Goal: Task Accomplishment & Management: Manage account settings

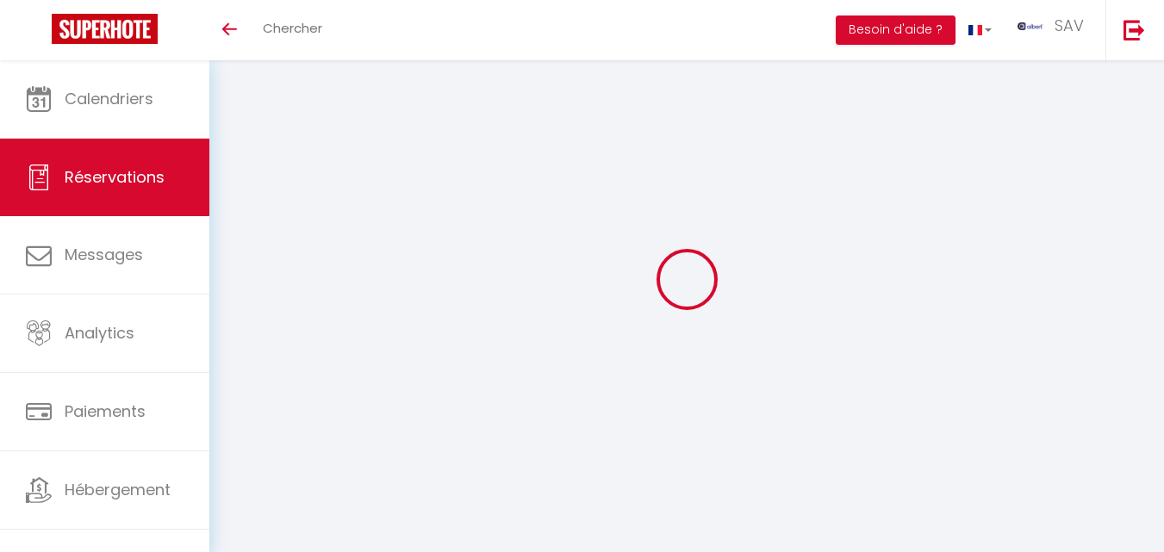
select select "not_cancelled"
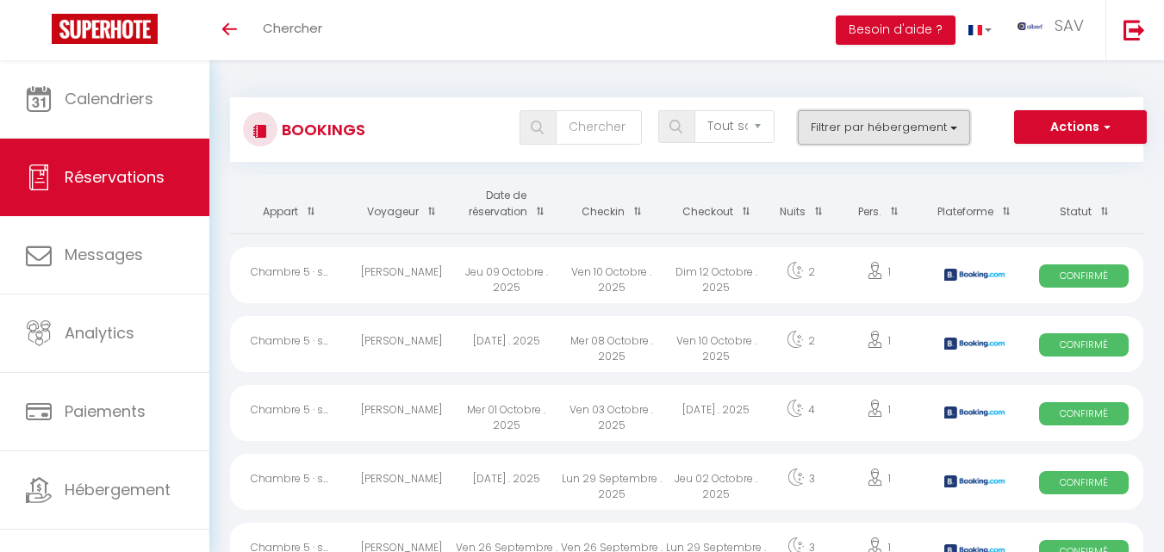
click at [919, 129] on button "Filtrer par hébergement" at bounding box center [884, 127] width 172 height 34
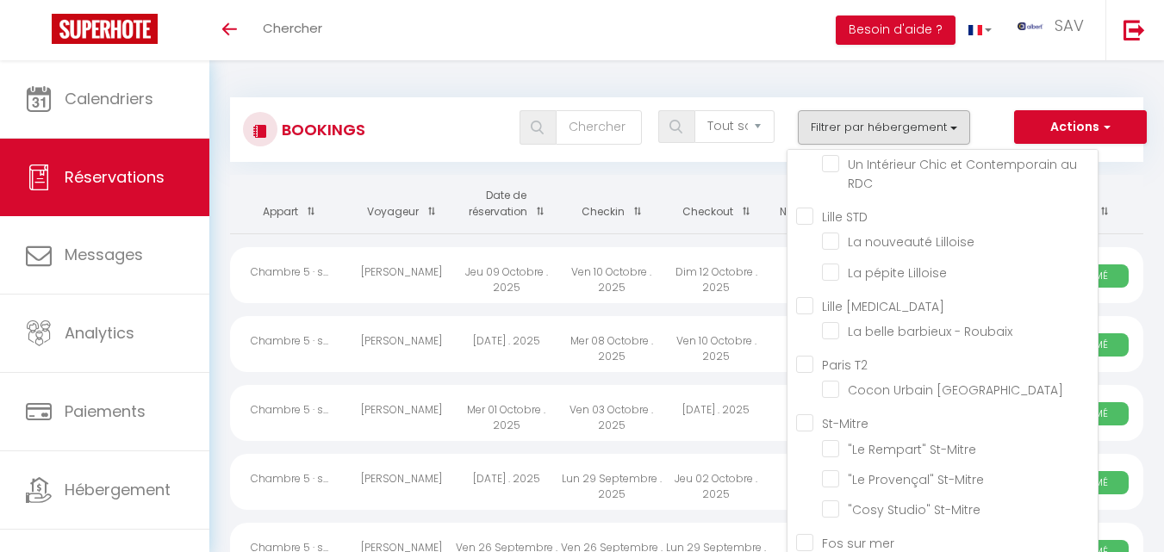
scroll to position [31862, 0]
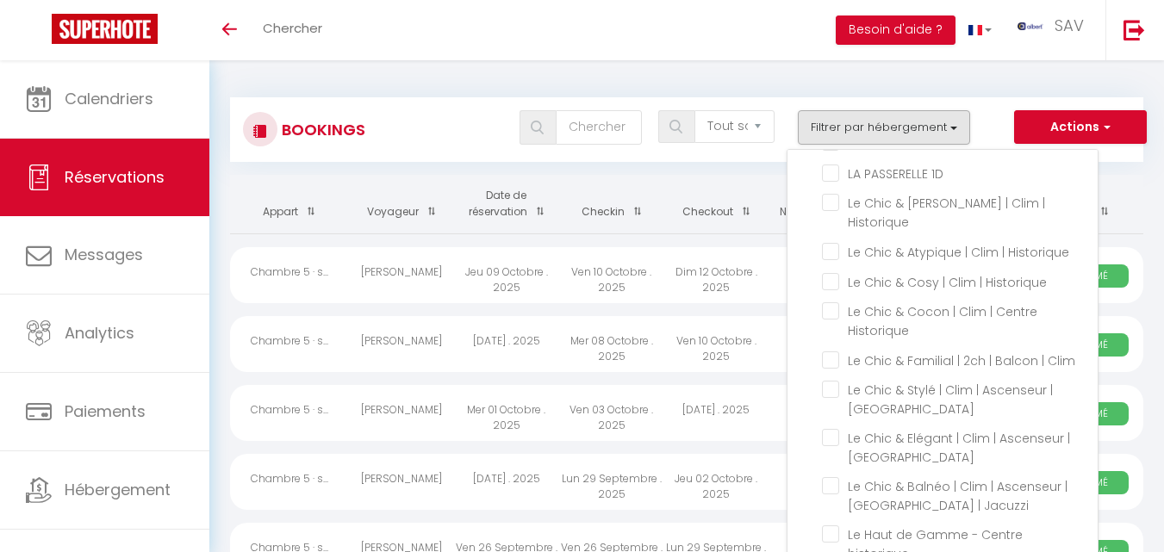
checkbox input "false"
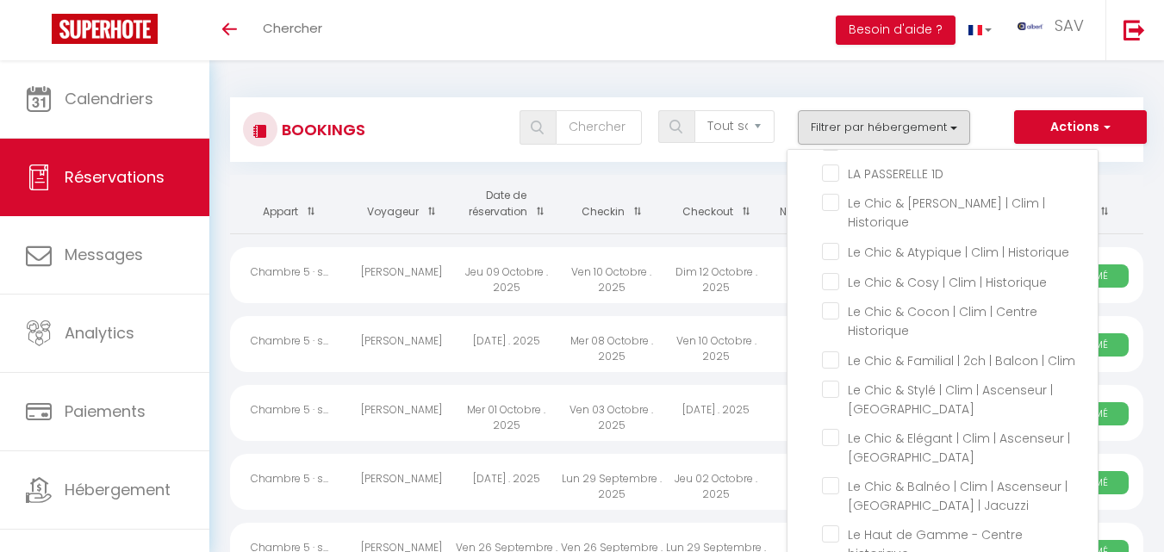
checkbox input "false"
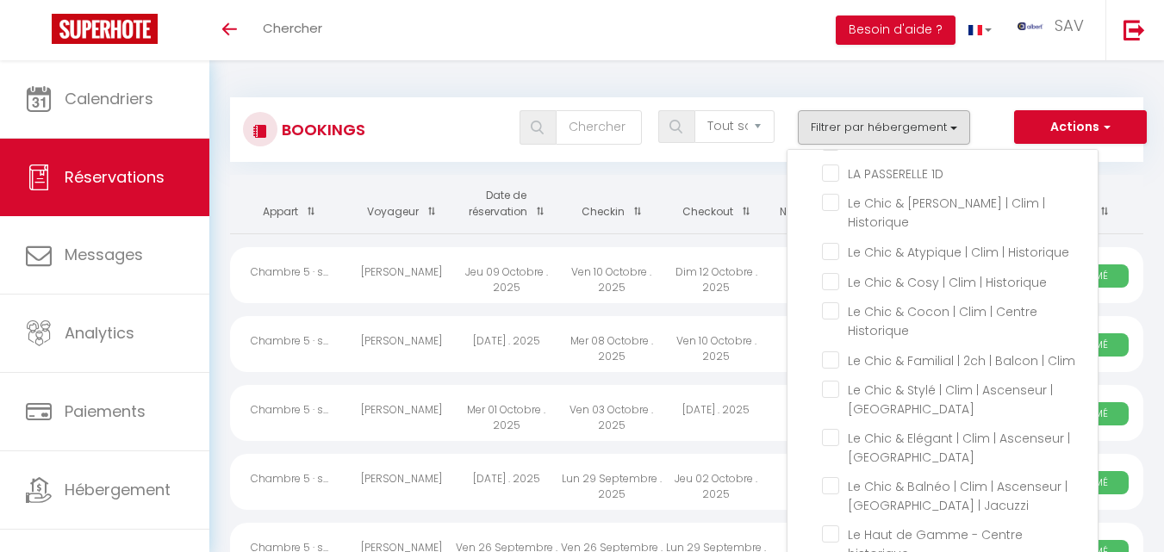
checkbox input "false"
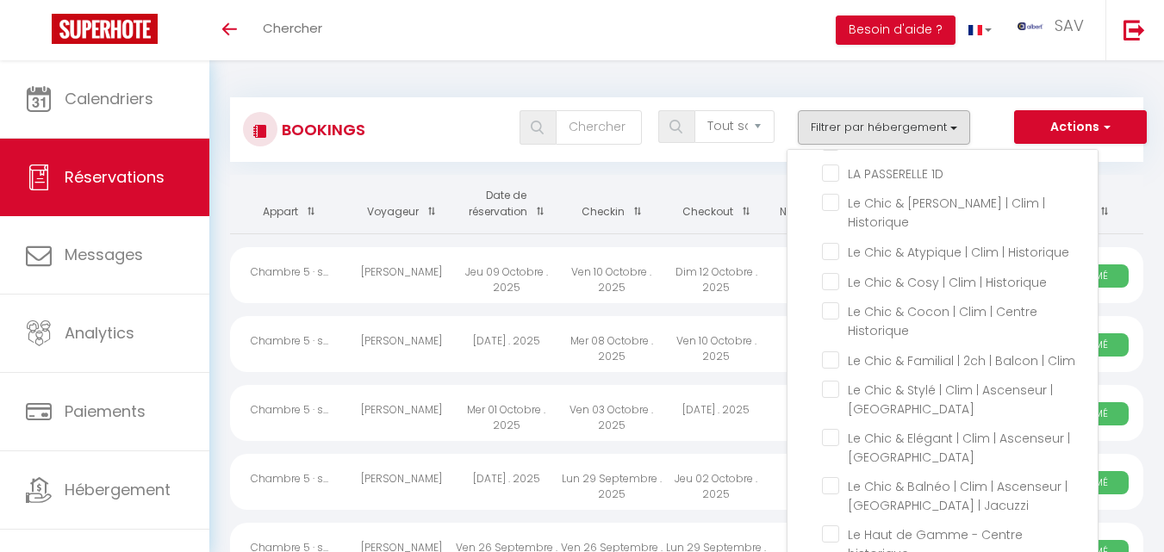
checkbox input "false"
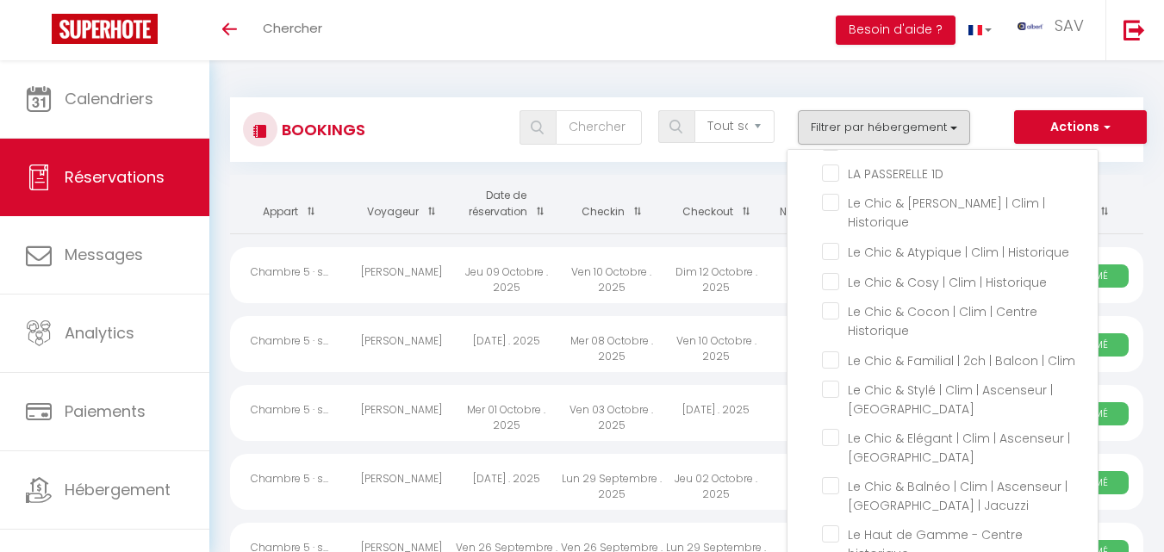
checkbox input "false"
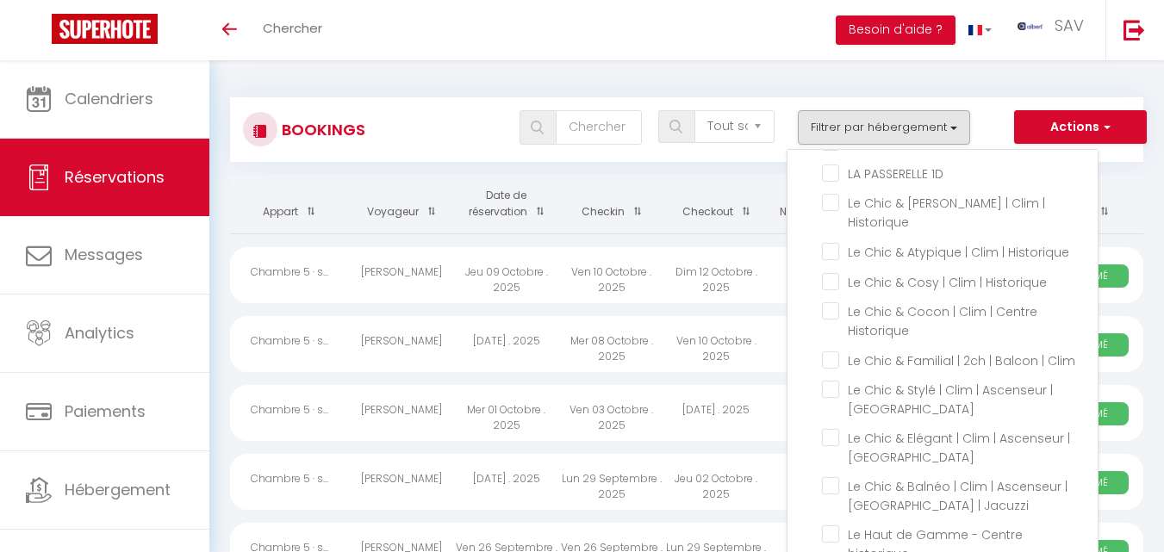
checkbox input "false"
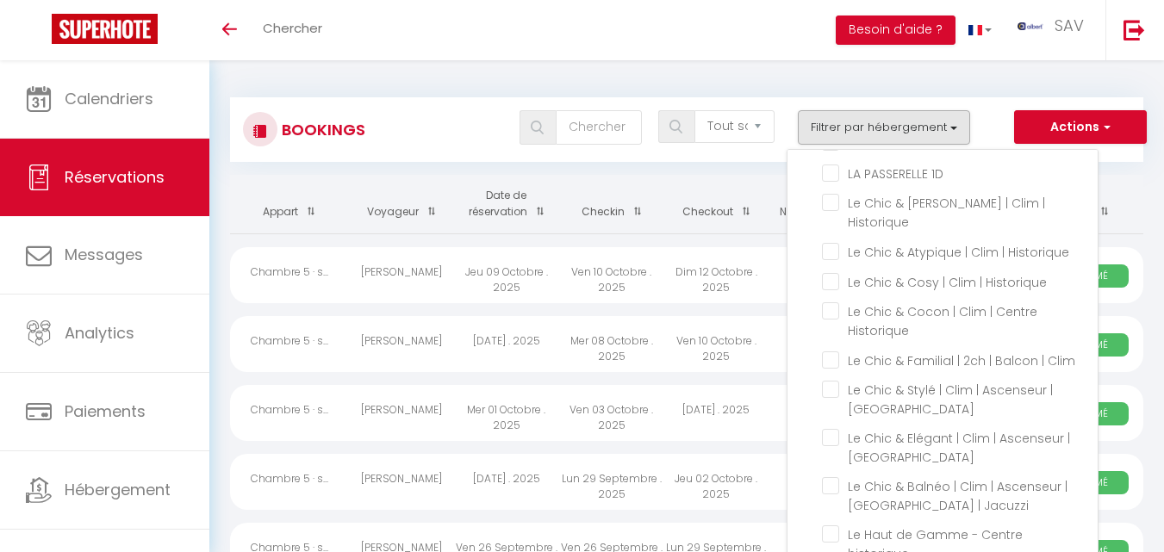
checkbox input "false"
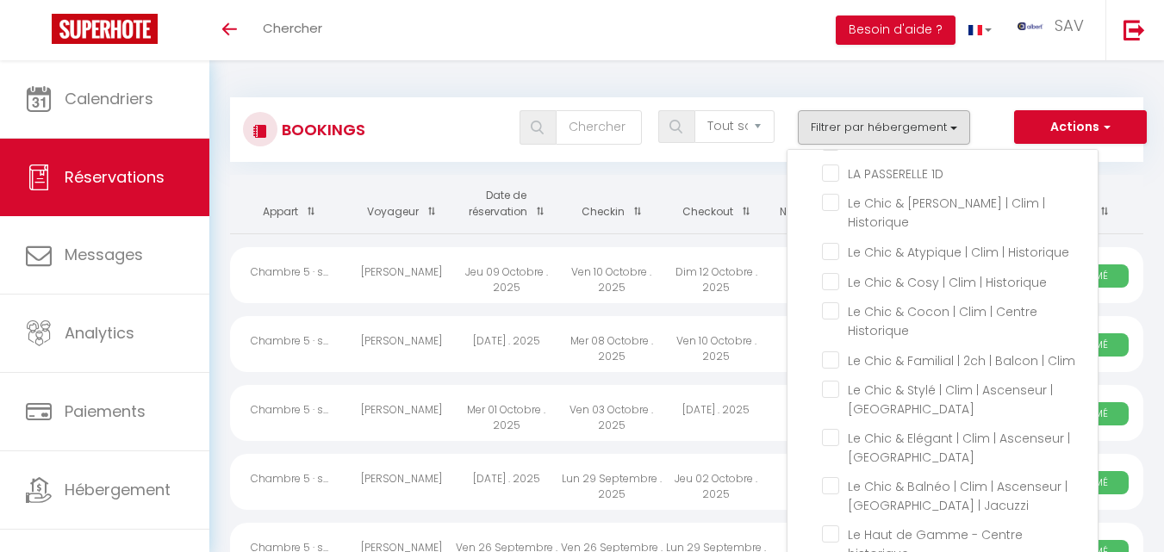
checkbox input "false"
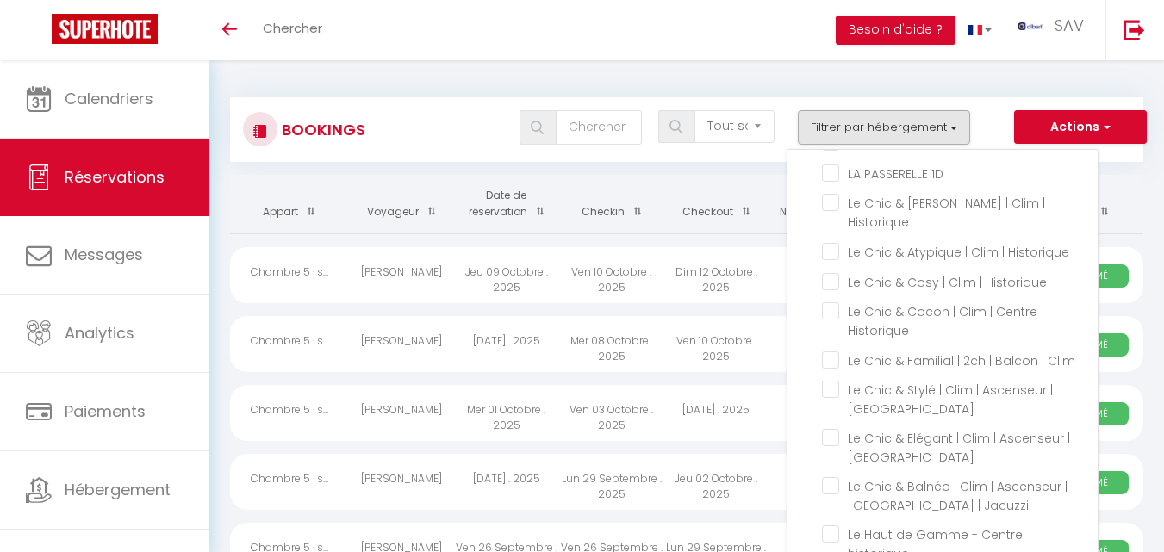
checkbox input "false"
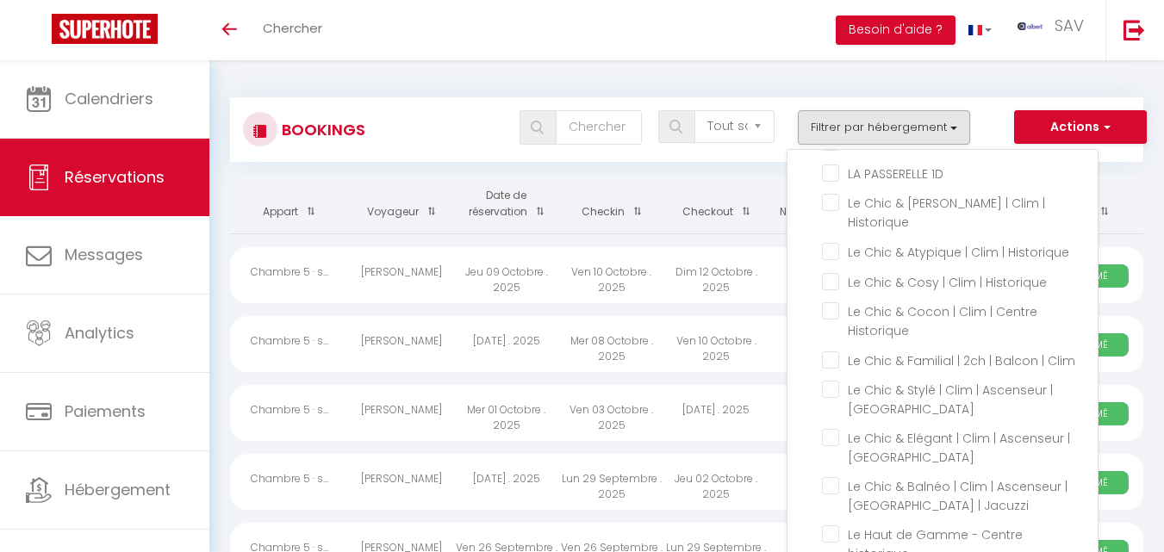
checkbox input "false"
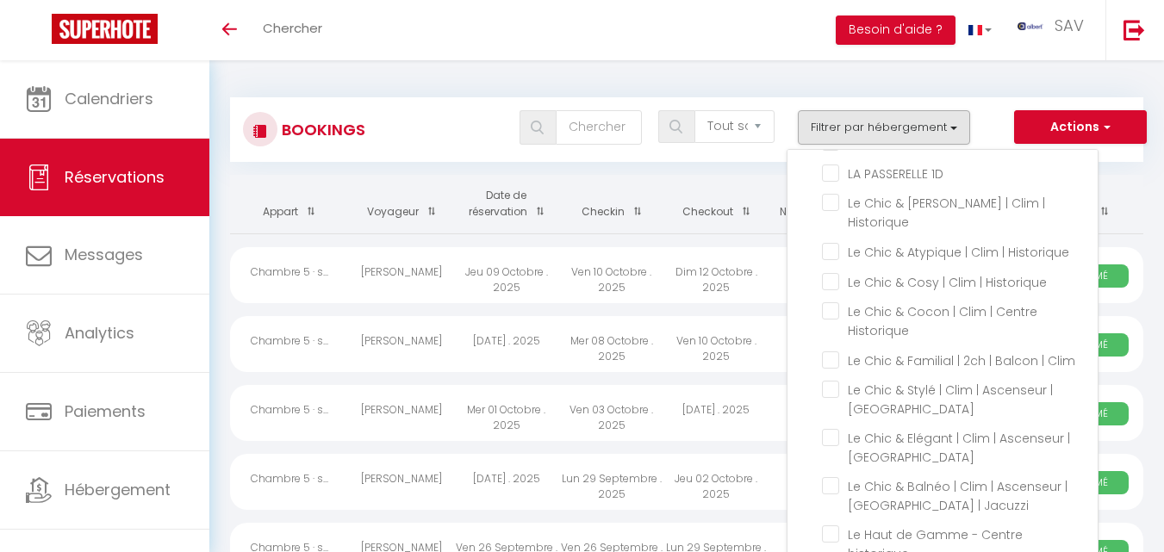
checkbox input "false"
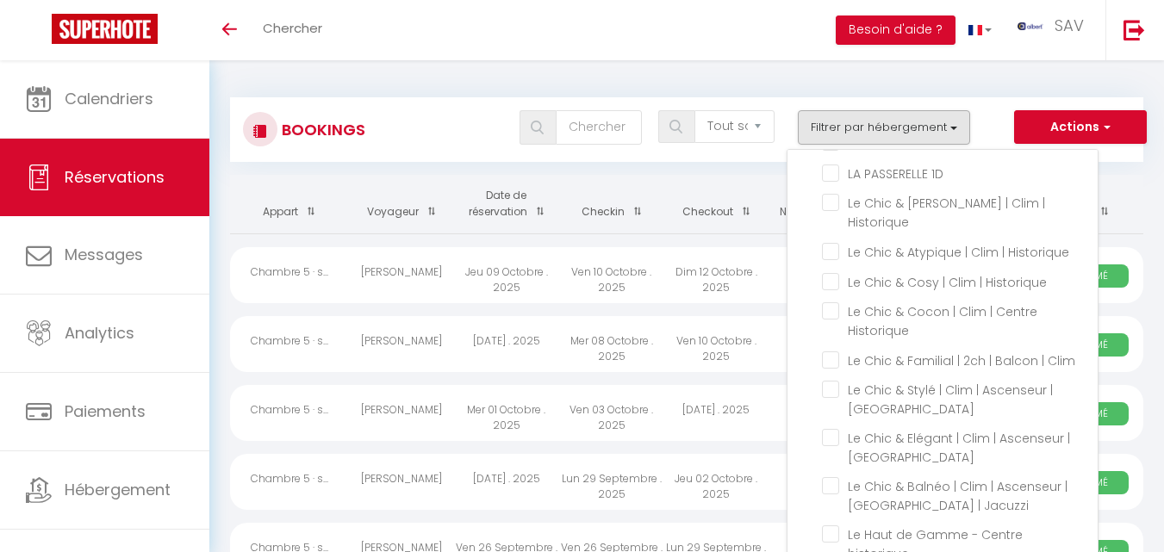
checkbox input "false"
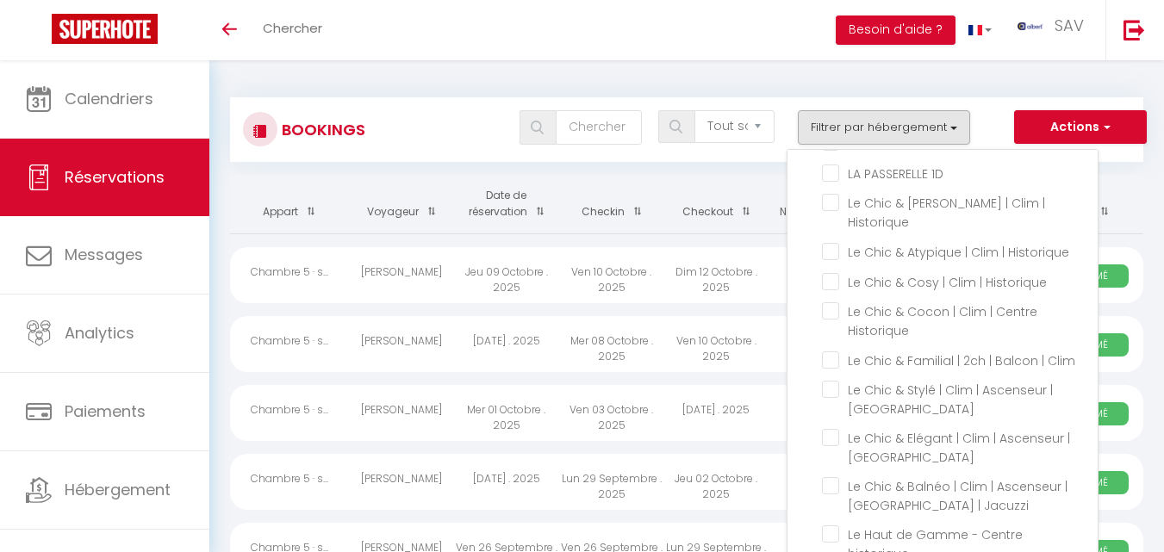
checkbox input "false"
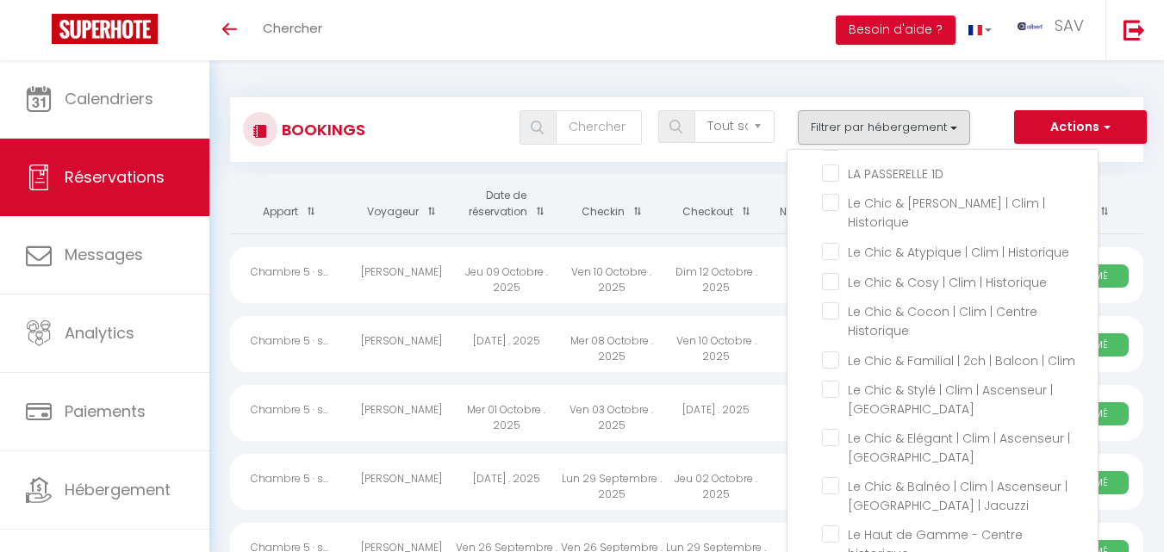
checkbox input "false"
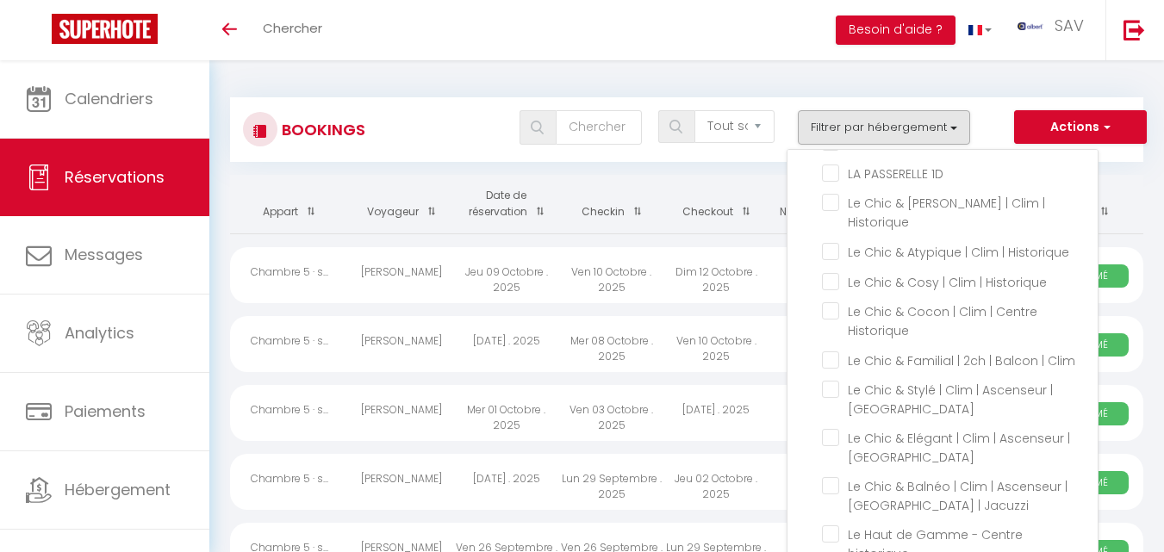
checkbox input "false"
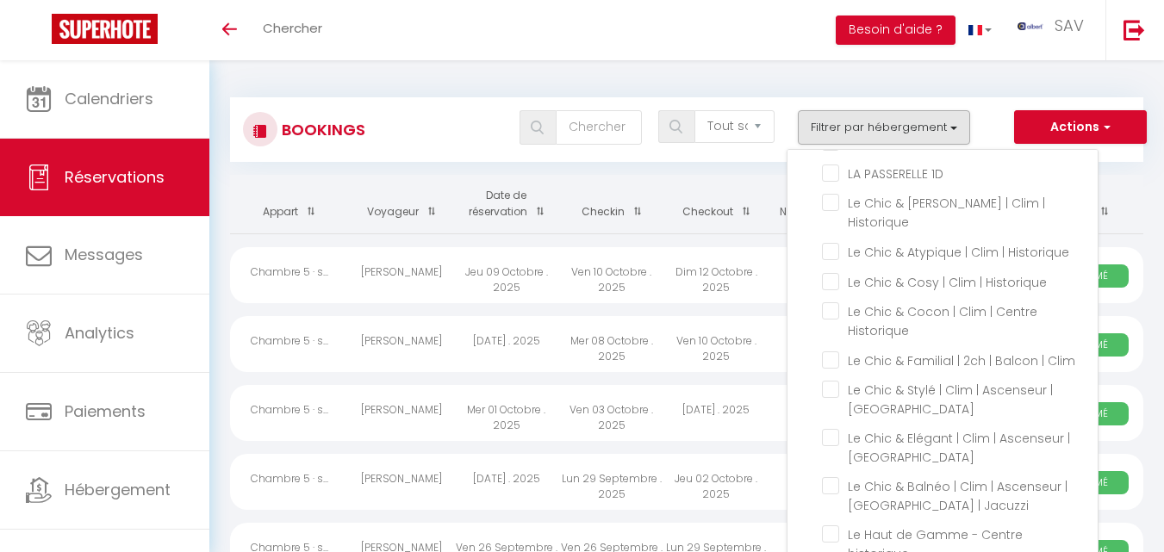
checkbox input "false"
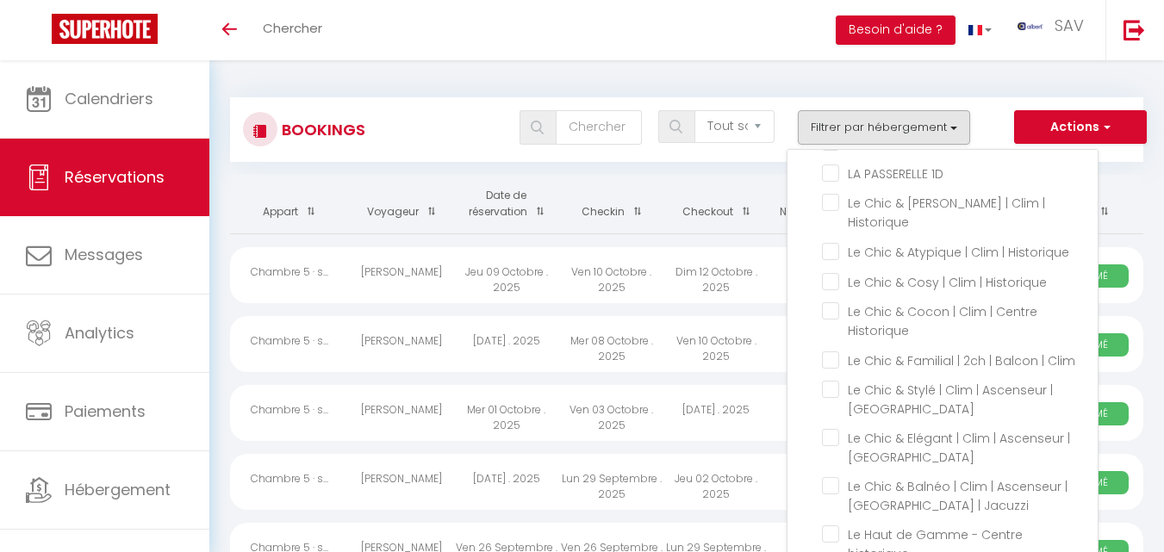
checkbox input "false"
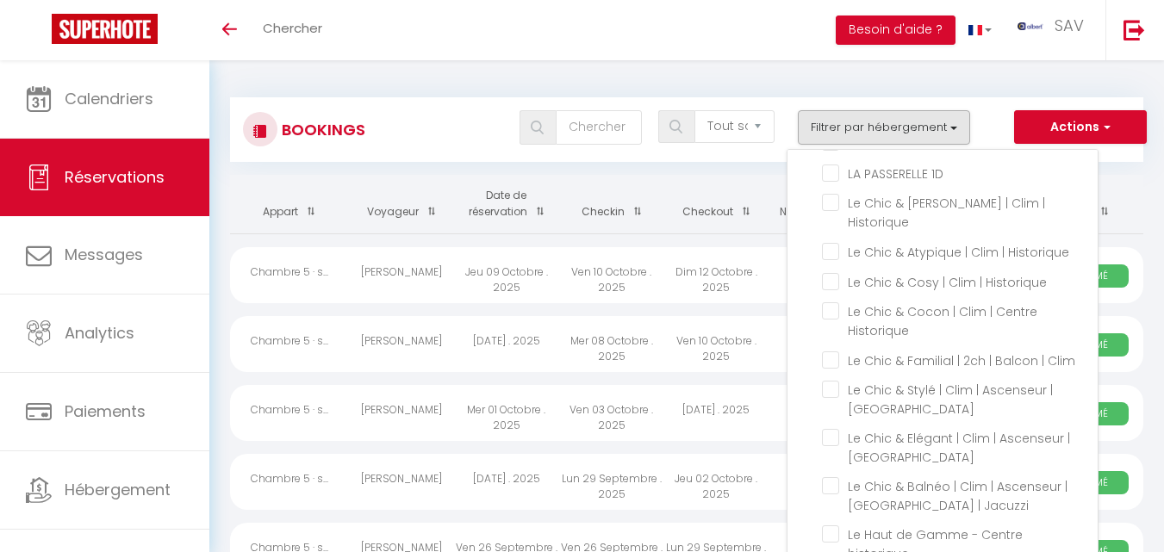
checkbox input "false"
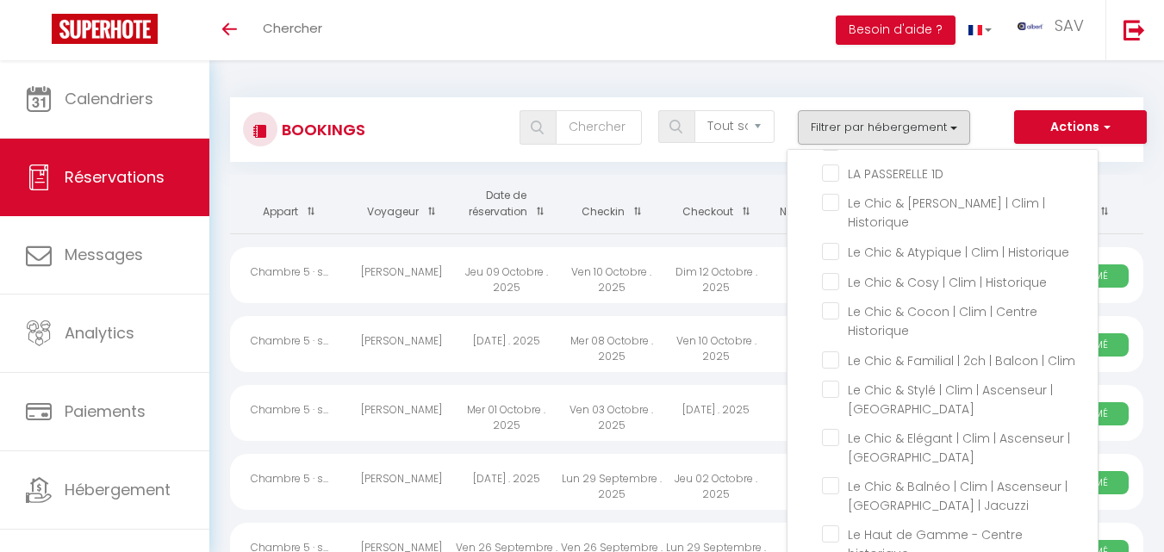
checkbox input "false"
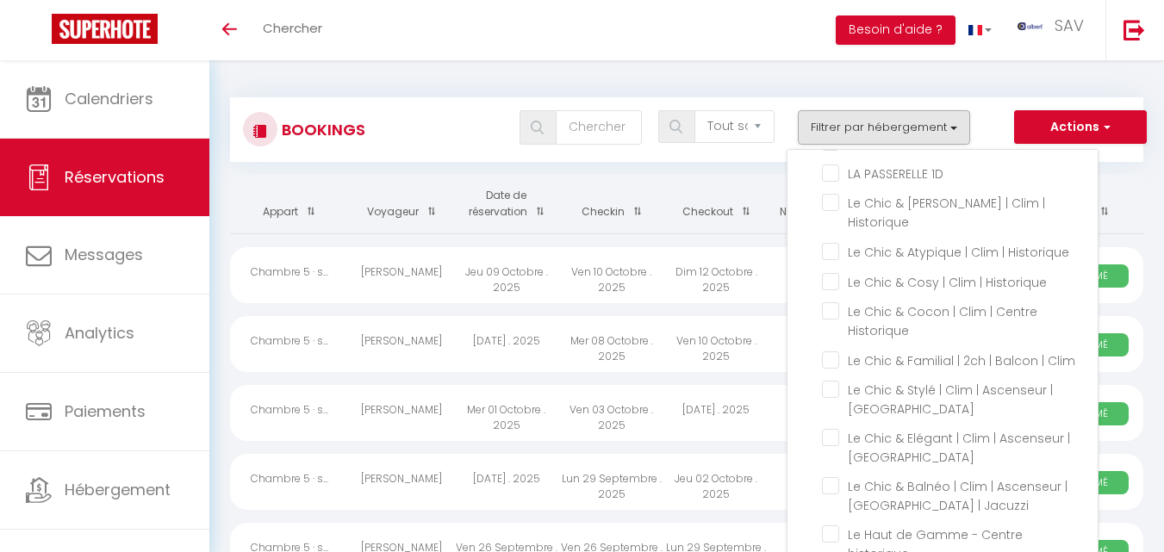
checkbox input "false"
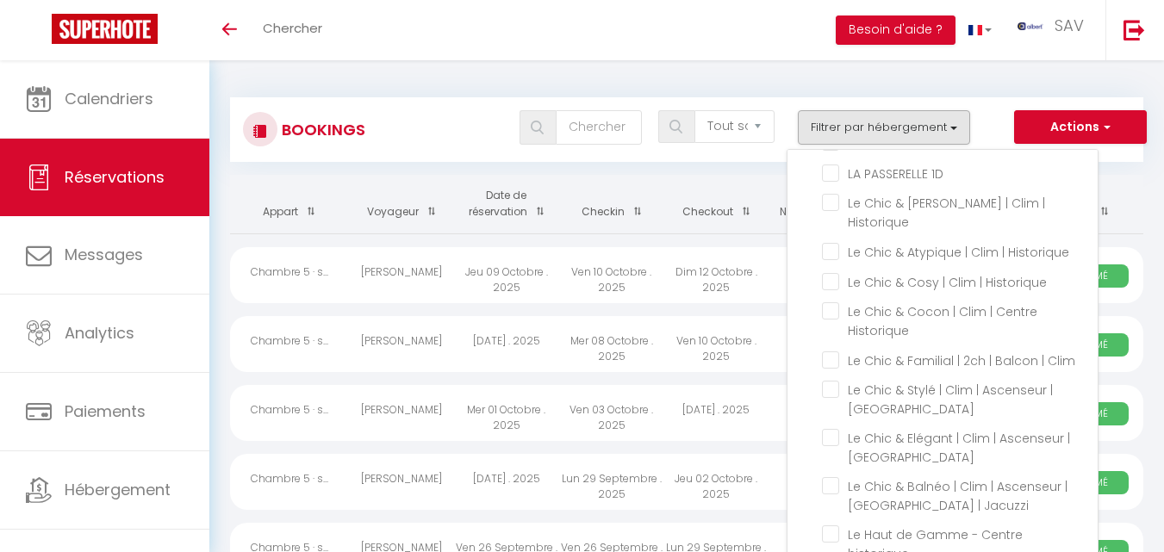
checkbox input "false"
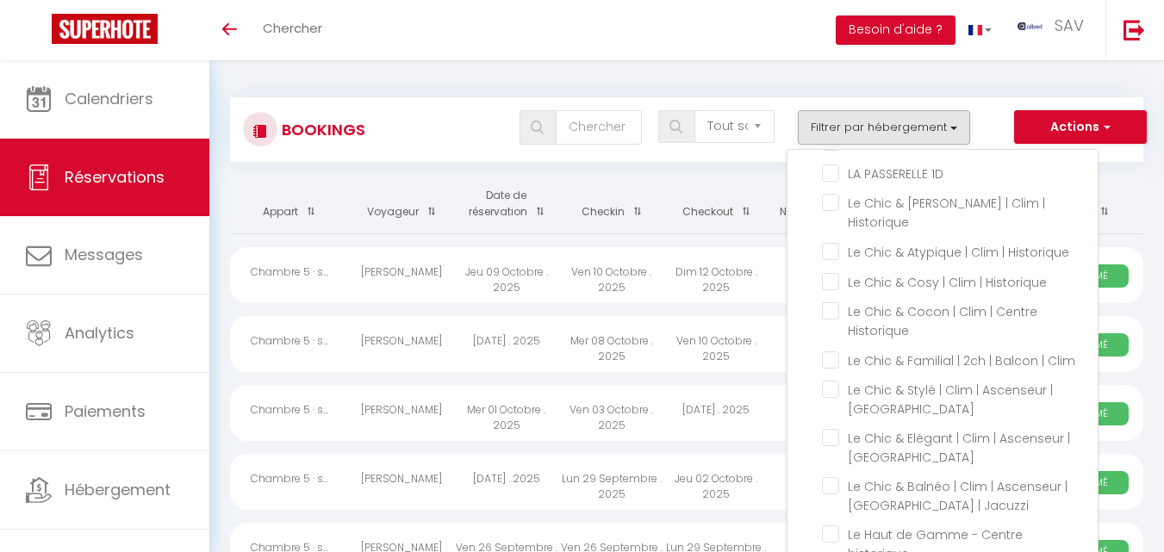
checkbox input "false"
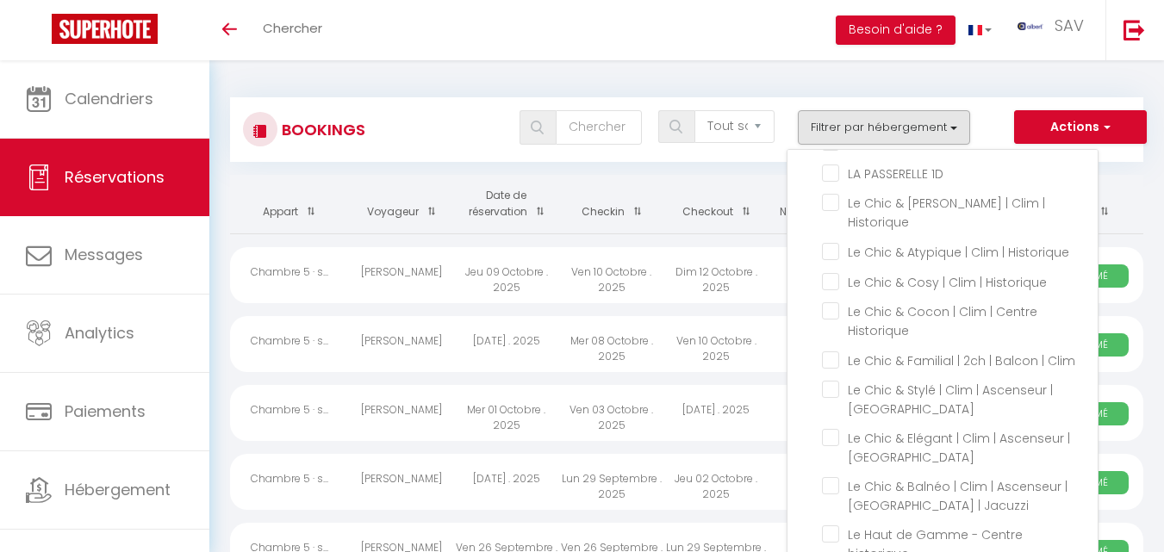
checkbox input "false"
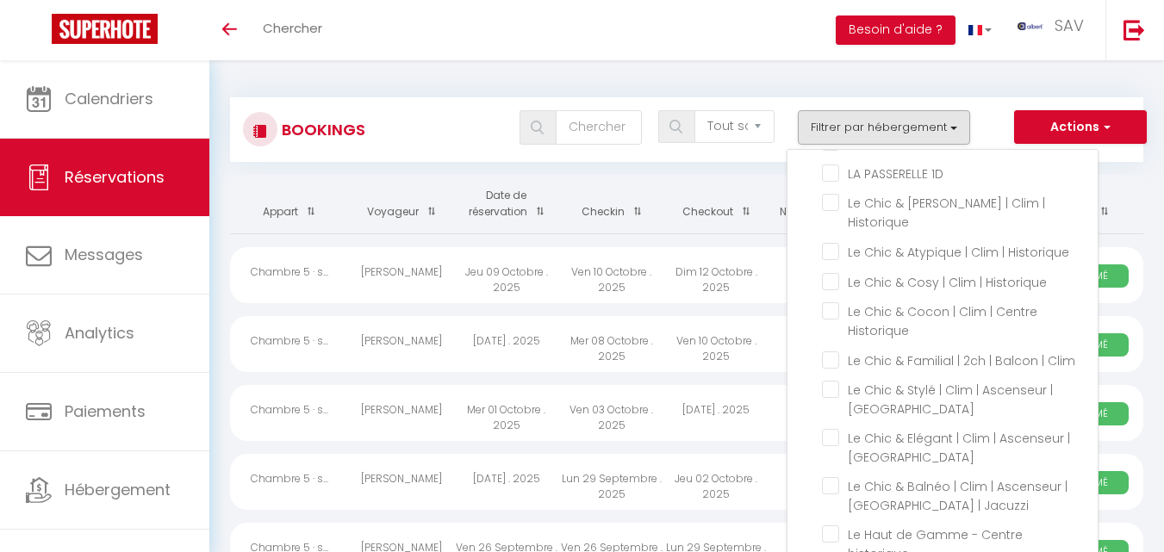
checkbox input "false"
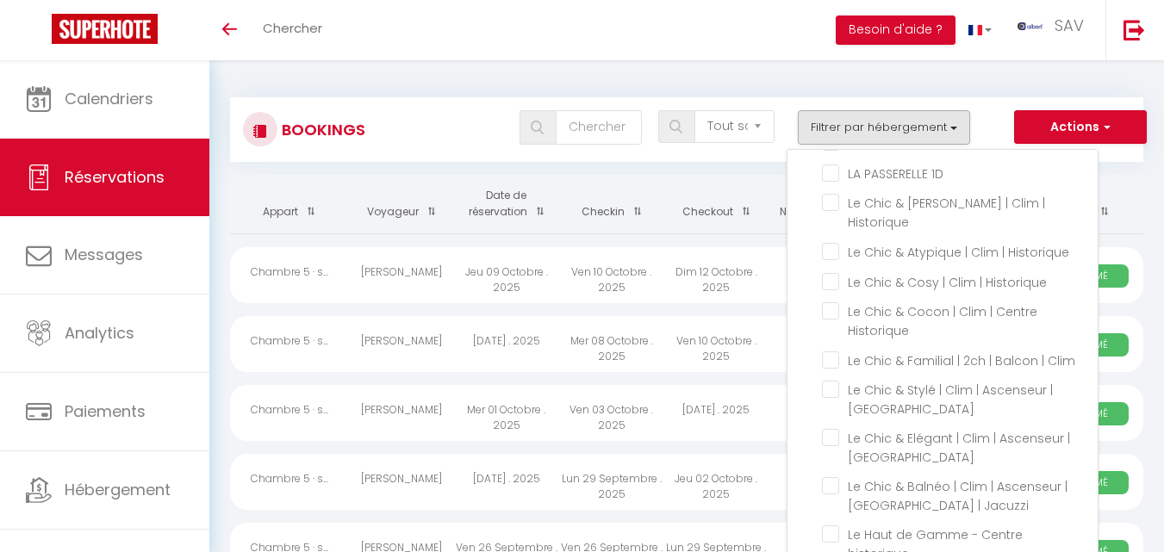
checkbox input "false"
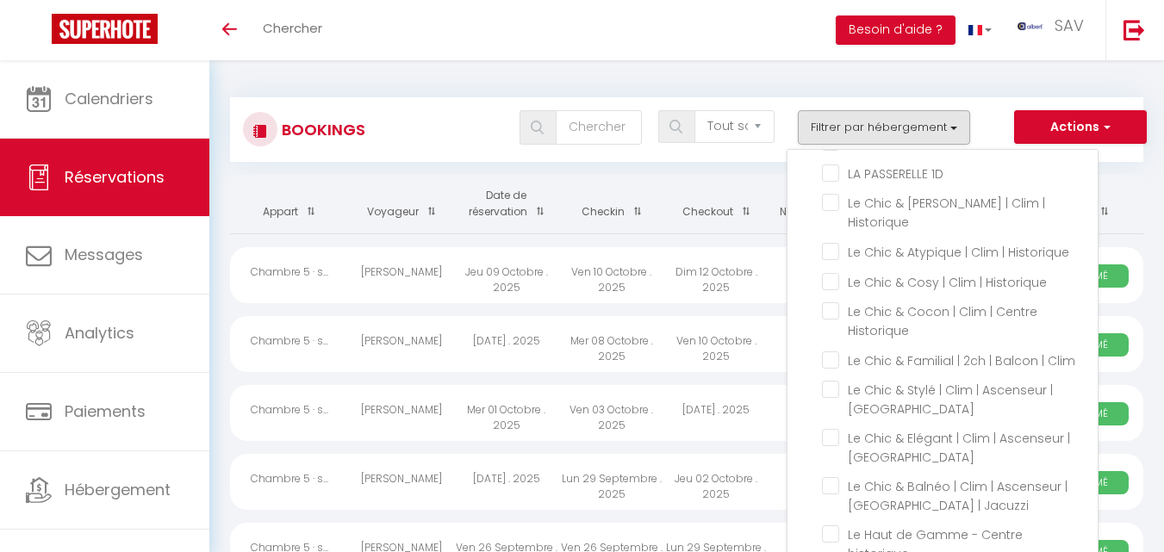
checkbox input "false"
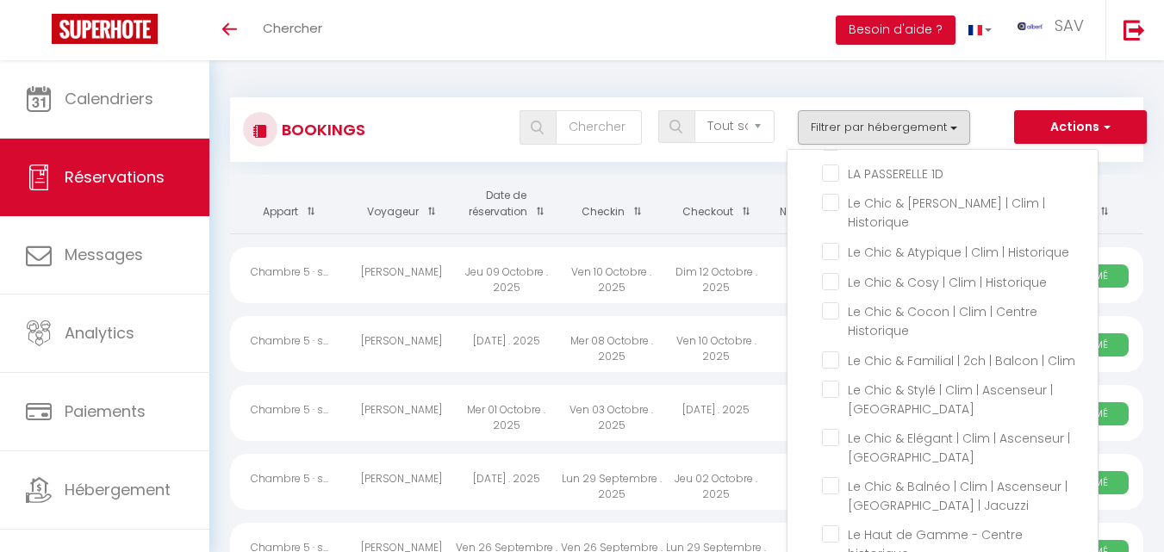
checkbox input "false"
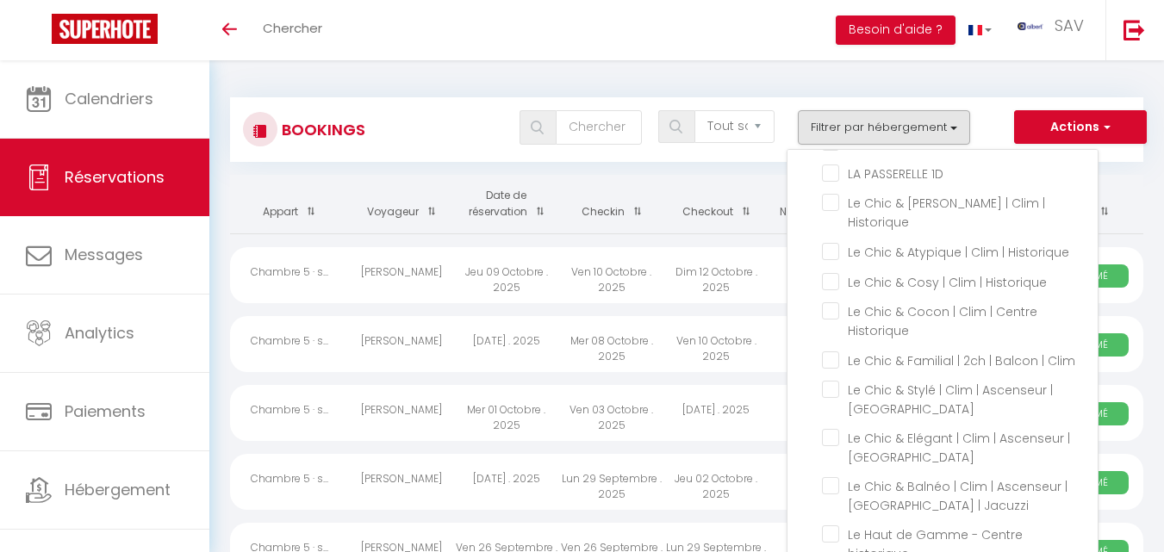
checkbox input "false"
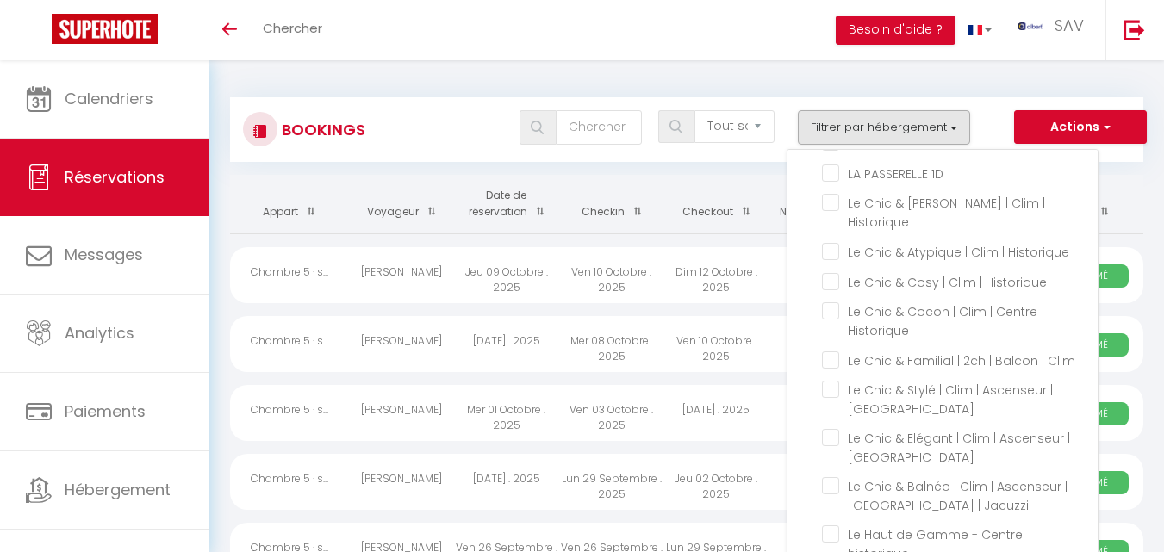
checkbox input "false"
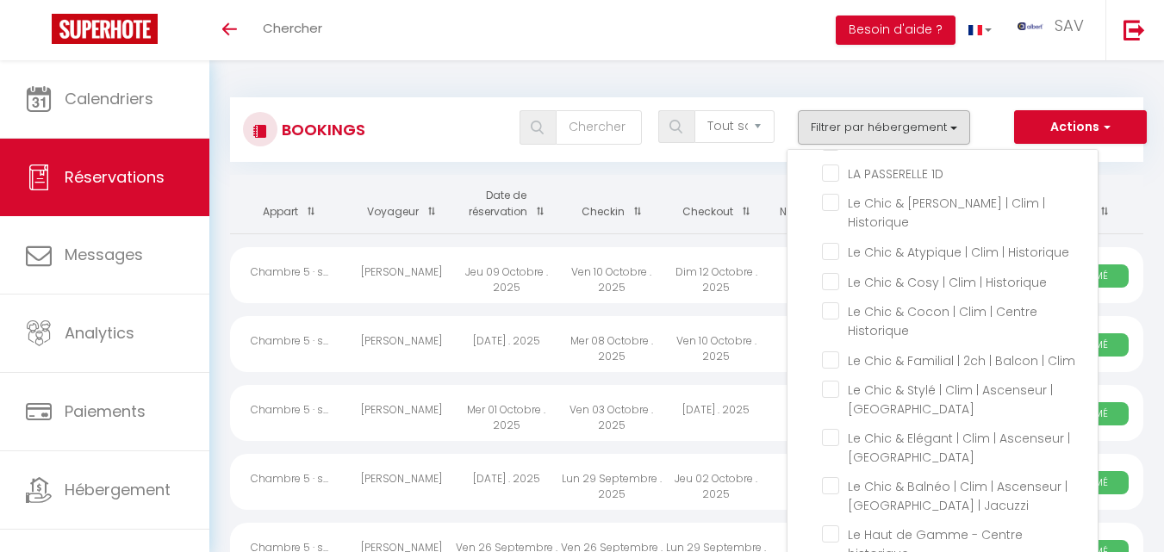
checkbox input "false"
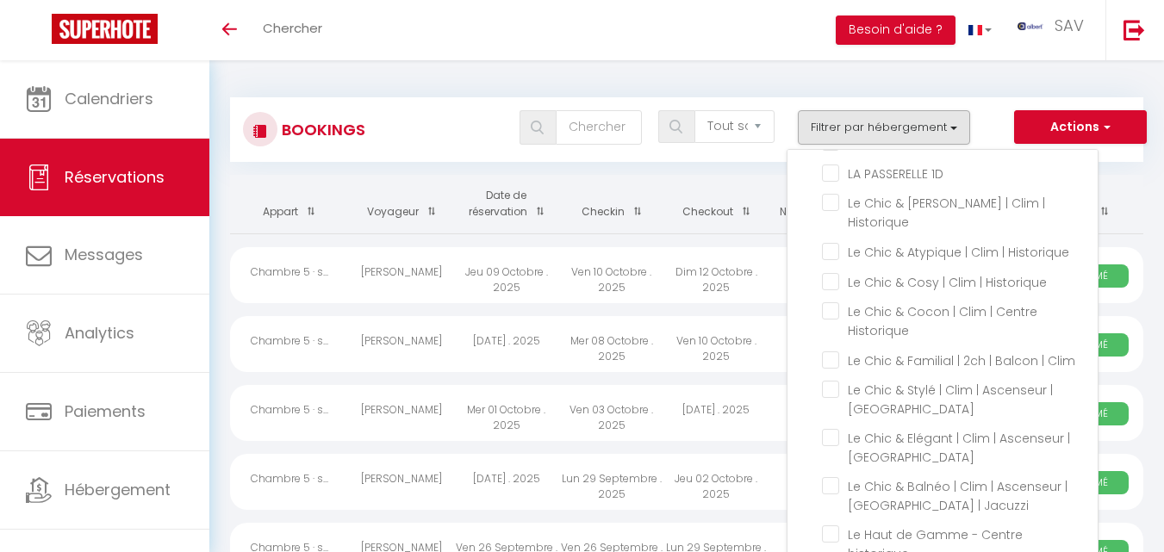
checkbox input "false"
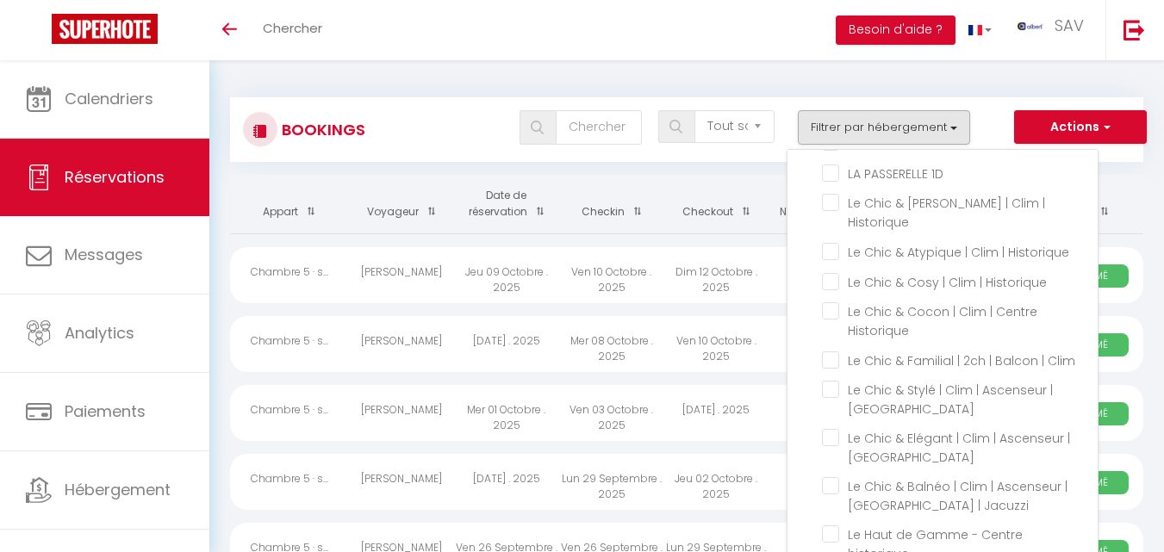
checkbox input "false"
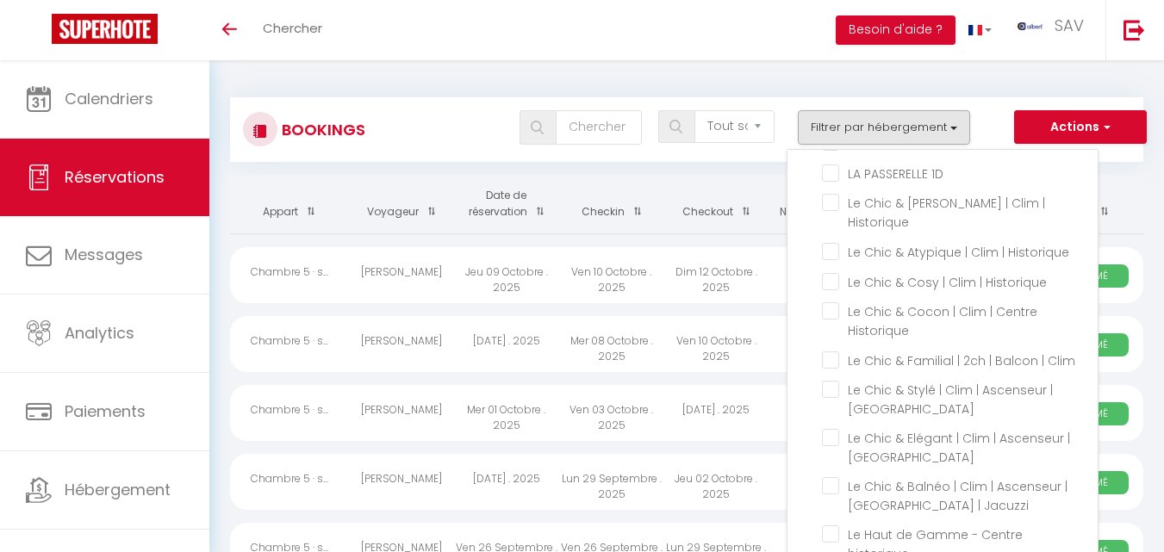
checkbox input "false"
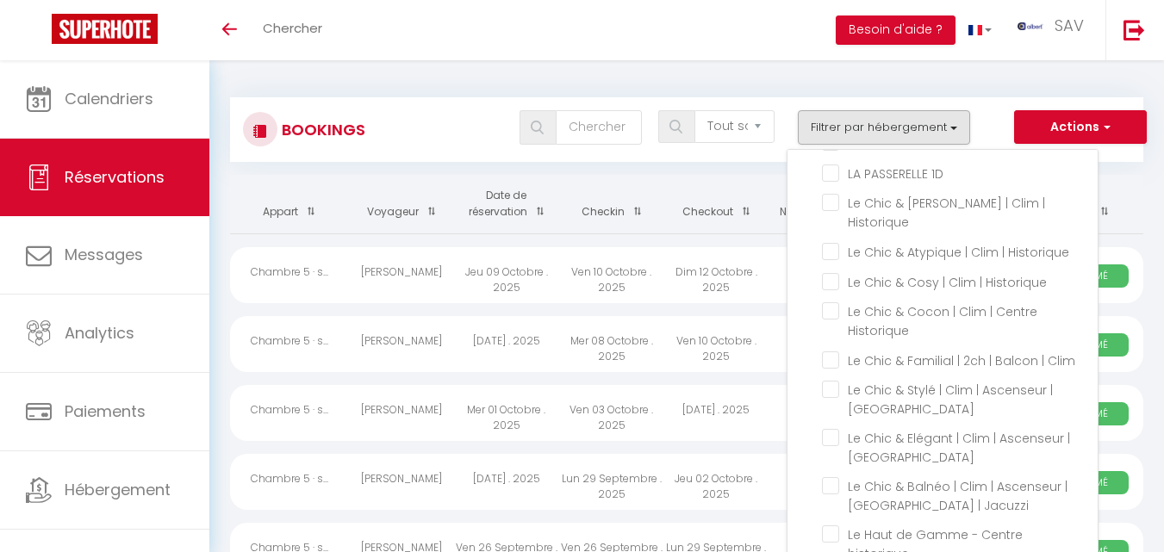
checkbox input "false"
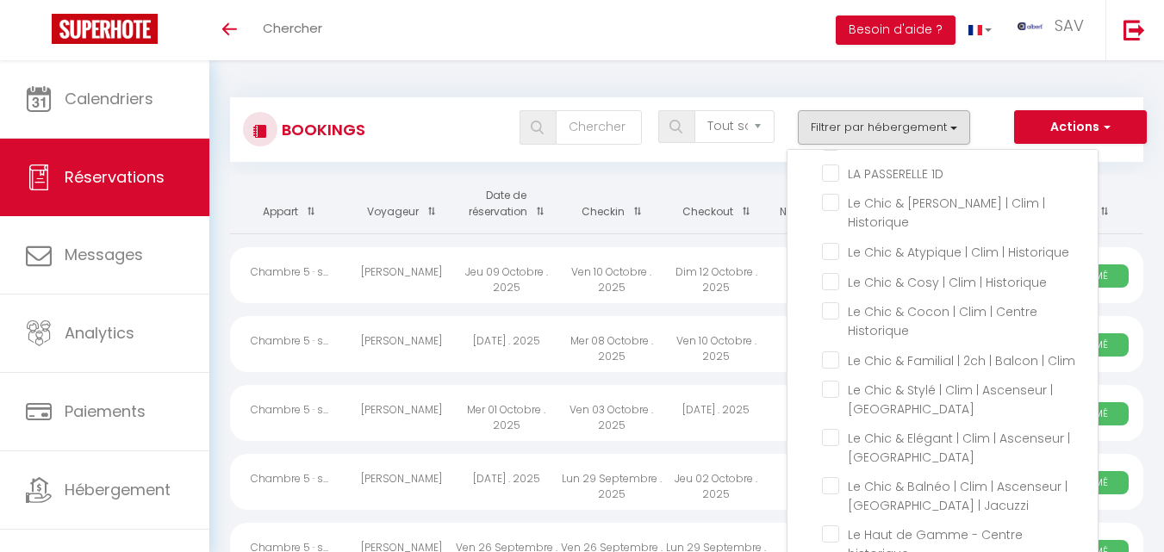
checkbox input "false"
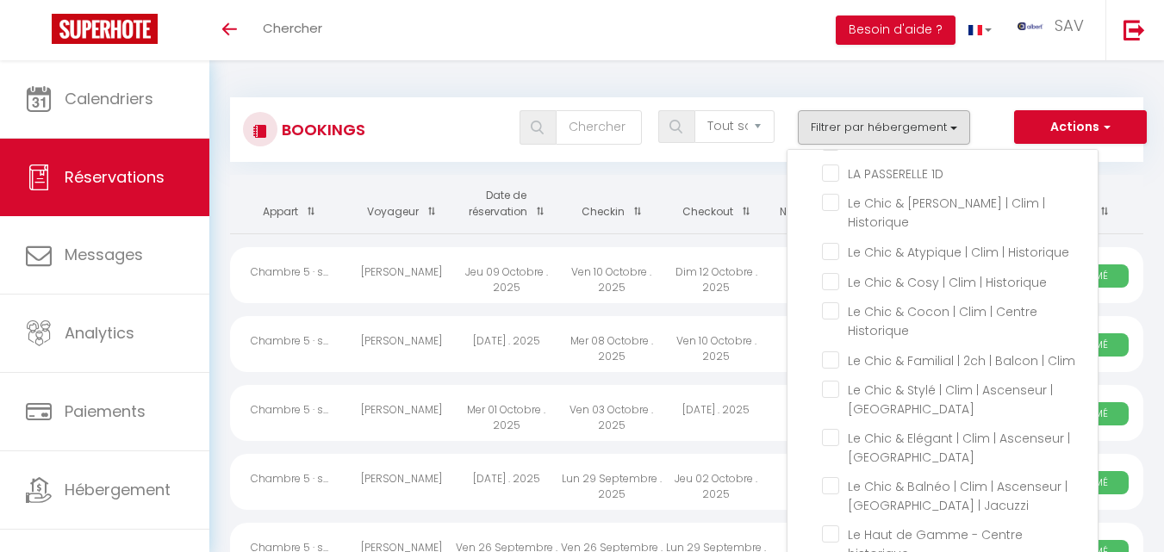
checkbox input "false"
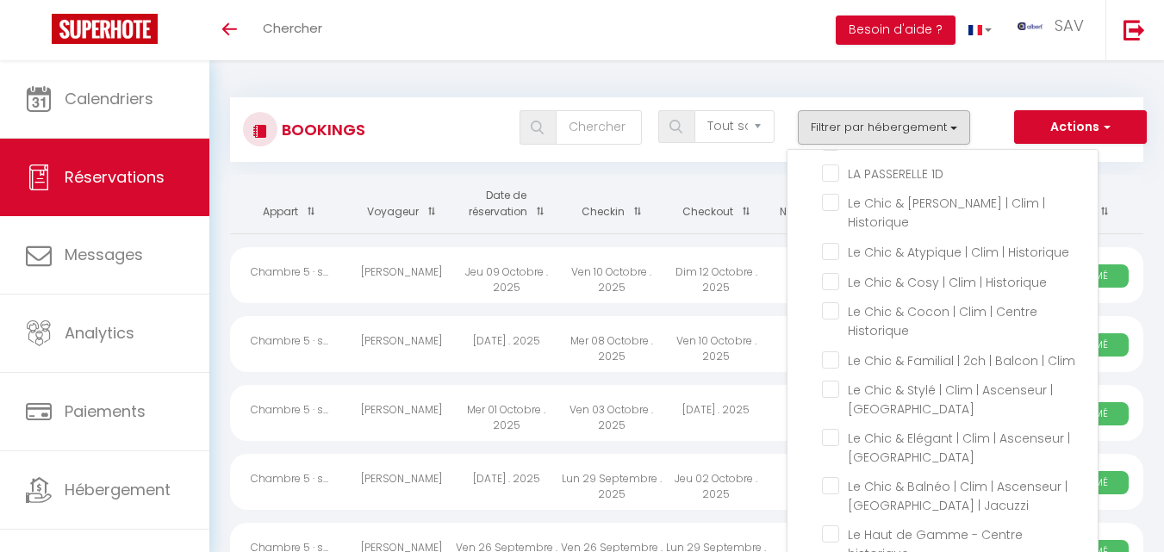
checkbox input "false"
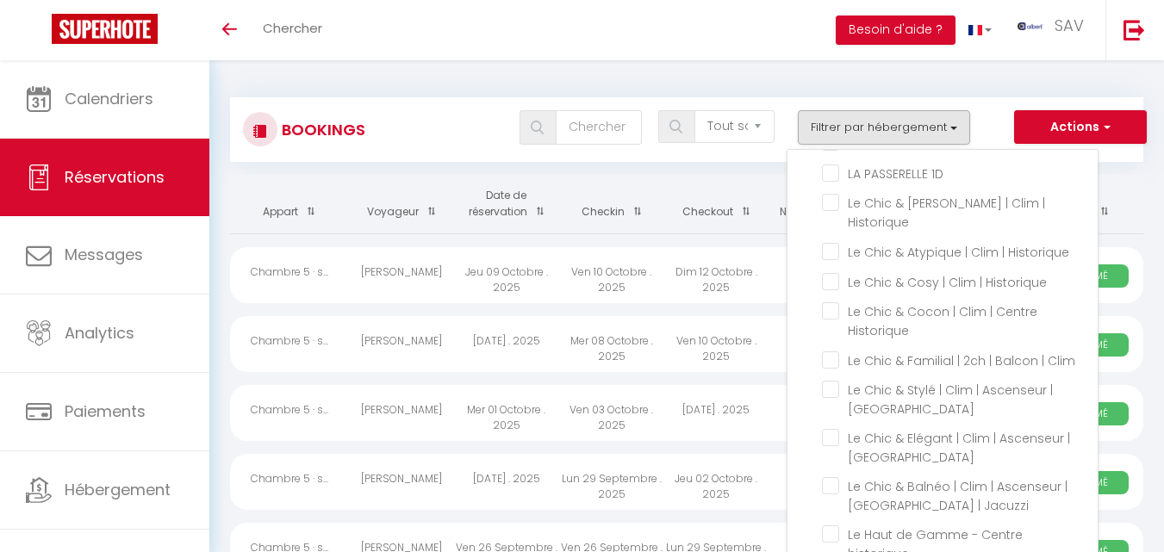
checkbox input "false"
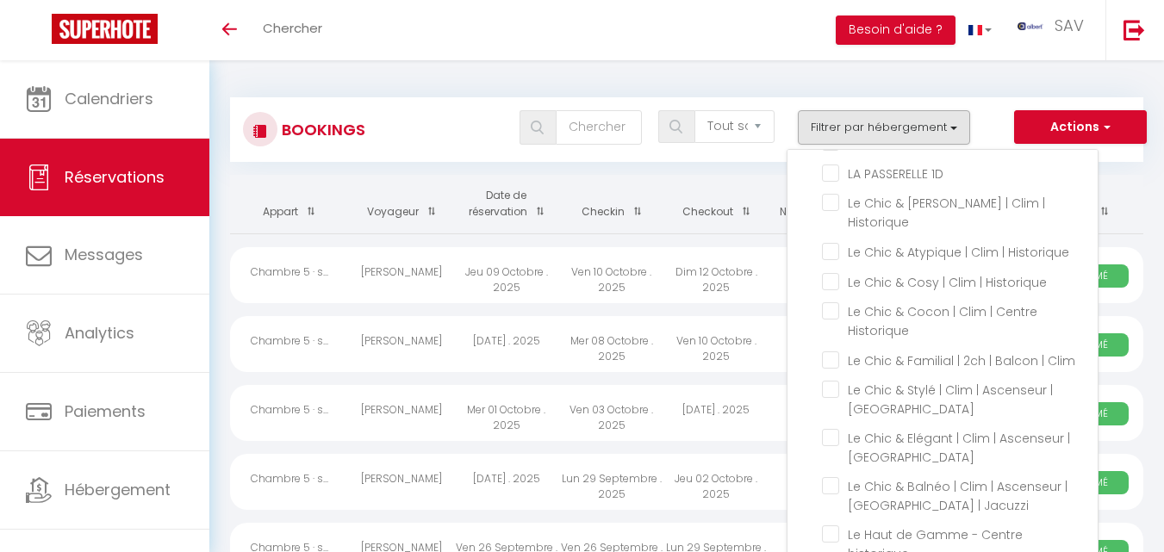
checkbox input "false"
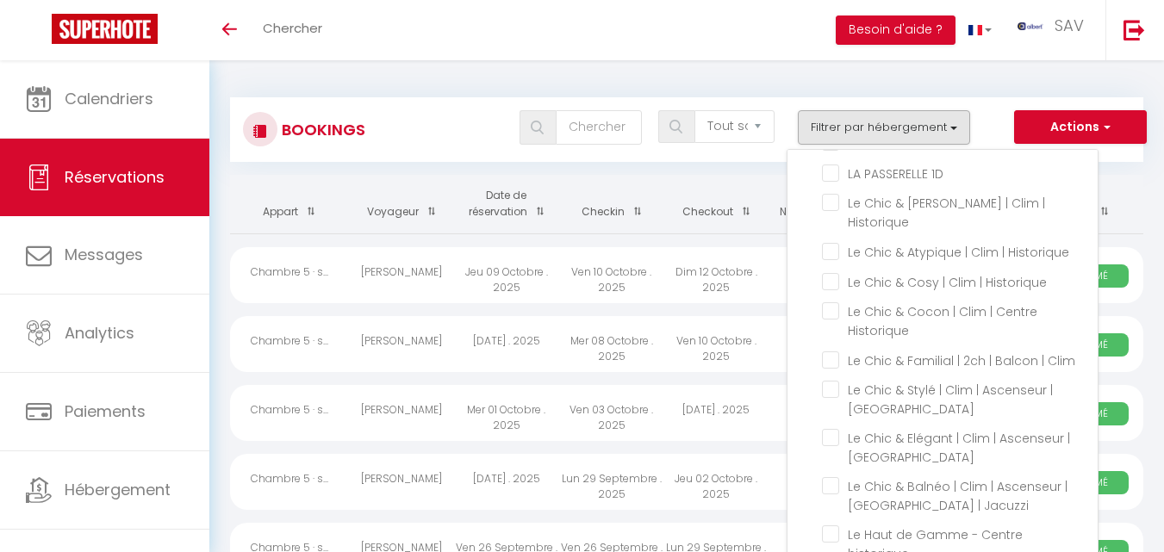
checkbox input "false"
